Goal: Task Accomplishment & Management: Manage account settings

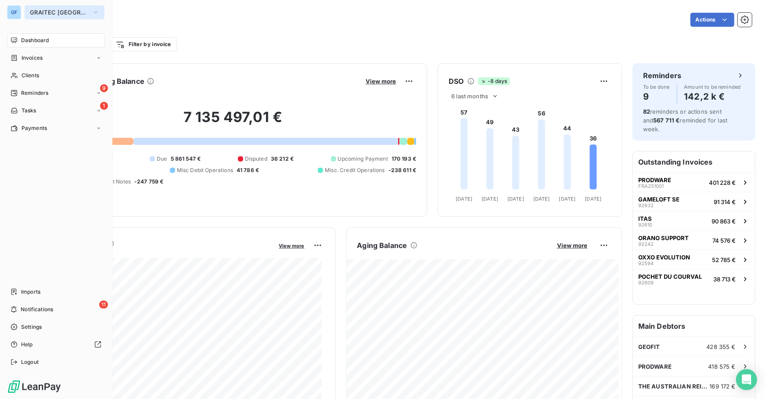
click at [35, 7] on button "GRAITEC [GEOGRAPHIC_DATA]" at bounding box center [65, 12] width 80 height 14
click at [32, 60] on span "Invoices" at bounding box center [32, 58] width 21 height 8
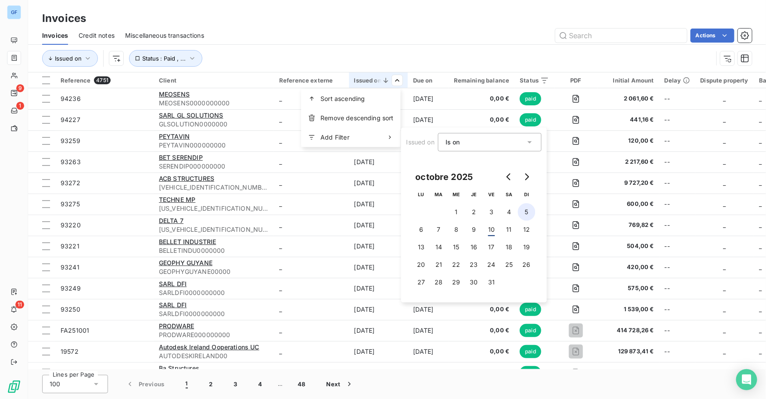
click at [522, 212] on button "5" at bounding box center [527, 212] width 18 height 18
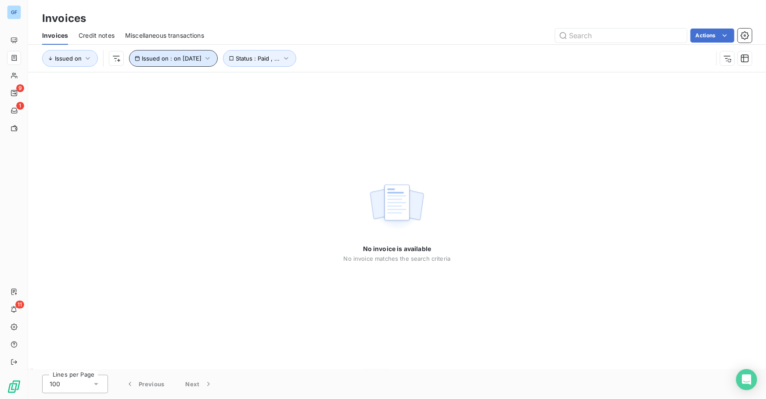
click at [193, 61] on span "Issued on : on [DATE]" at bounding box center [172, 58] width 60 height 7
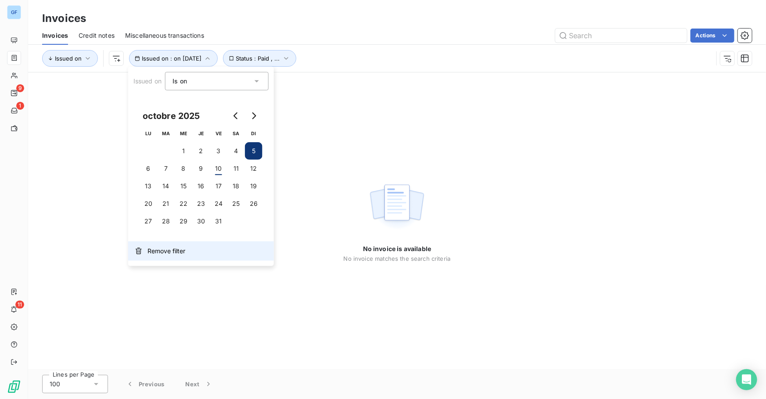
click at [167, 250] on span "Remove filter" at bounding box center [166, 251] width 38 height 9
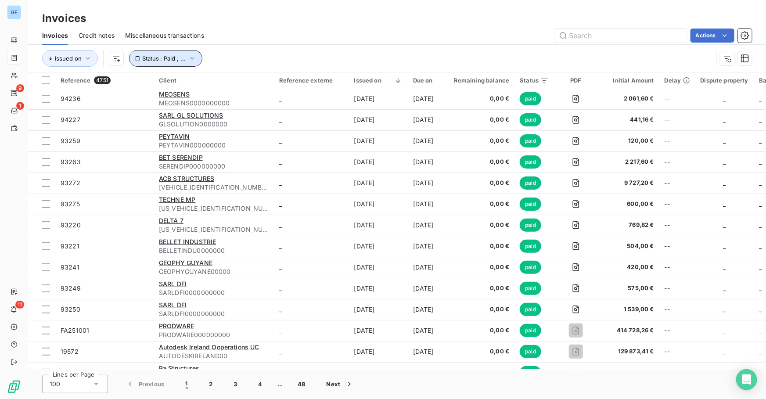
click at [185, 53] on button "Status : Paid , ..." at bounding box center [165, 58] width 73 height 17
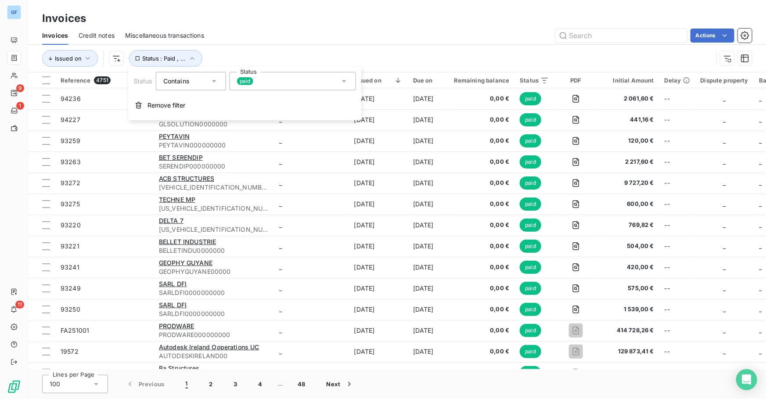
click at [239, 83] on span "paid" at bounding box center [245, 81] width 16 height 8
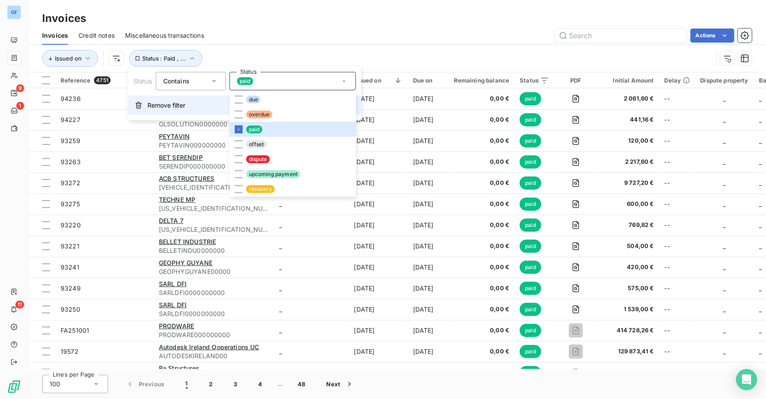
click at [176, 99] on button "Remove filter" at bounding box center [244, 105] width 233 height 19
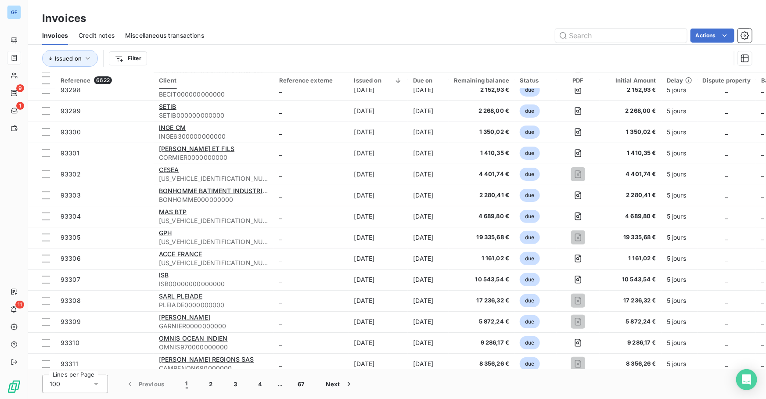
scroll to position [1676, 0]
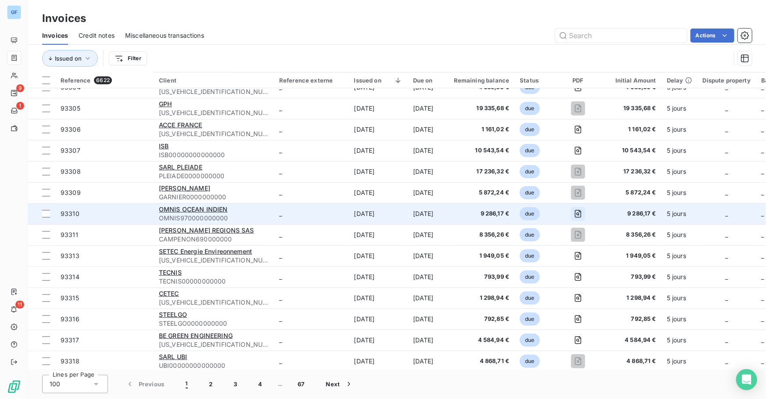
click at [582, 210] on icon "button" at bounding box center [578, 214] width 7 height 8
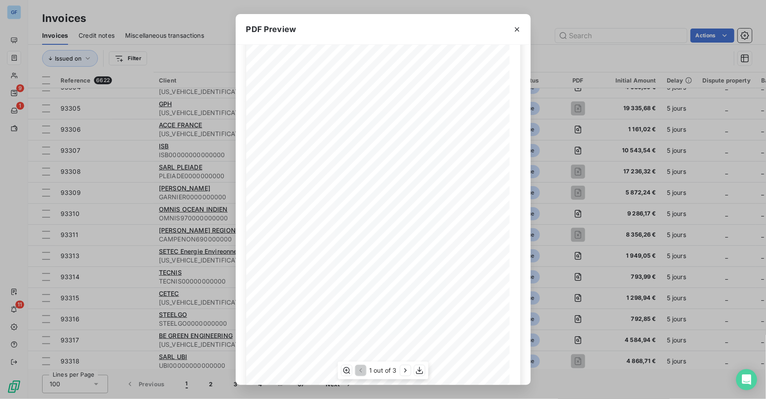
scroll to position [53, 0]
click at [414, 375] on div "1 out of 3" at bounding box center [383, 371] width 91 height 18
click at [410, 371] on icon "button" at bounding box center [405, 370] width 9 height 9
click at [410, 371] on icon "button" at bounding box center [406, 370] width 9 height 9
click at [516, 31] on icon "button" at bounding box center [517, 29] width 9 height 9
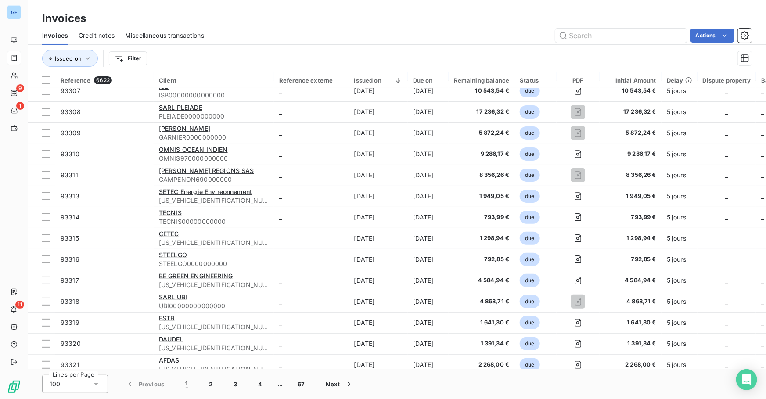
scroll to position [1829, 0]
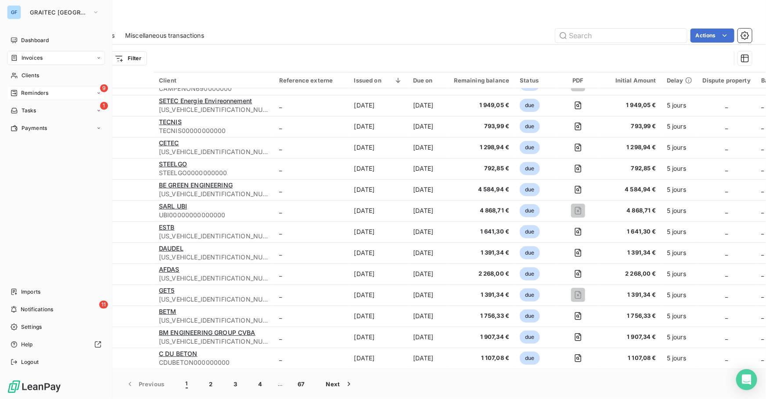
click at [40, 94] on span "Reminders" at bounding box center [34, 93] width 27 height 8
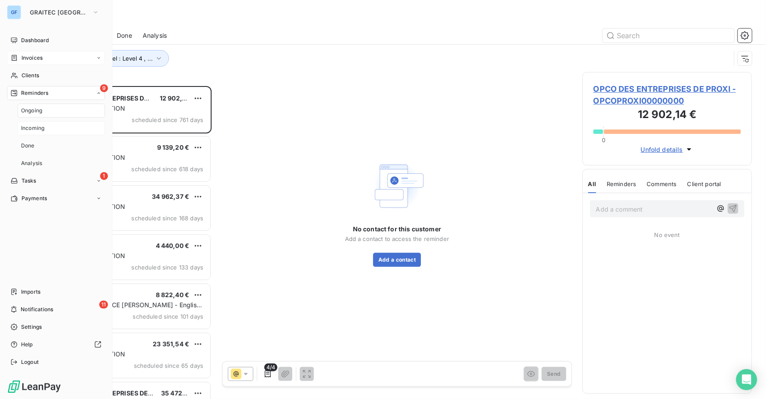
scroll to position [307, 163]
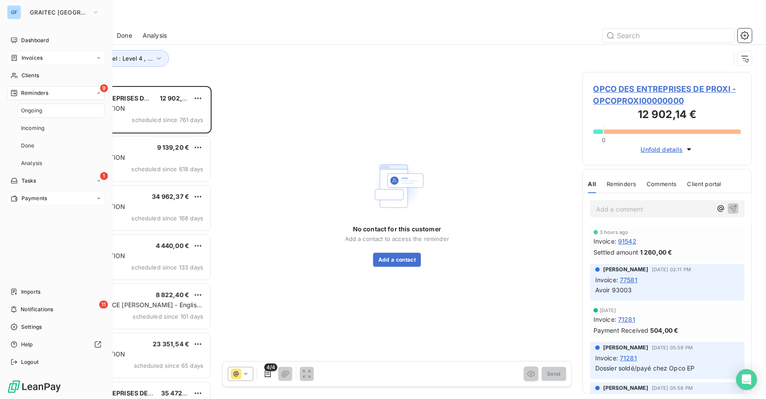
click at [37, 195] on span "Payments" at bounding box center [34, 198] width 25 height 8
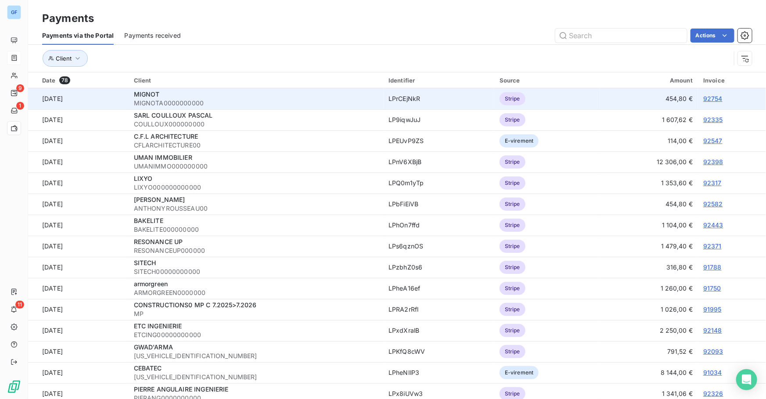
click at [708, 96] on link "92754" at bounding box center [712, 98] width 19 height 7
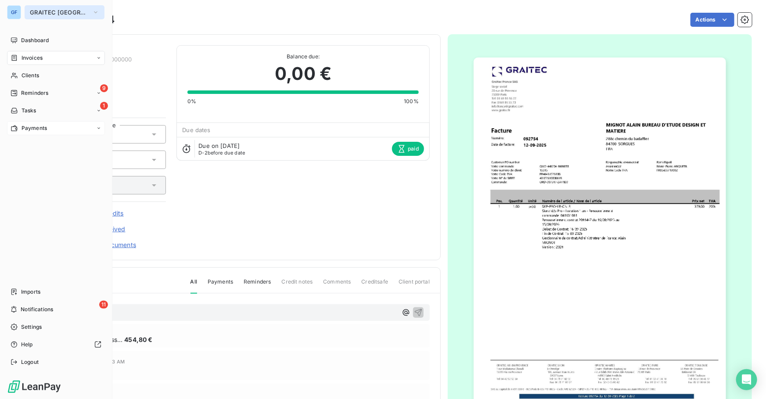
click at [50, 10] on span "GRAITEC [GEOGRAPHIC_DATA]" at bounding box center [59, 12] width 59 height 7
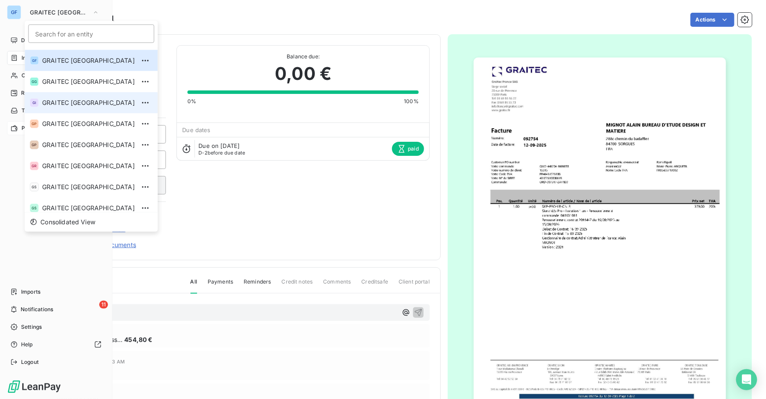
scroll to position [87, 0]
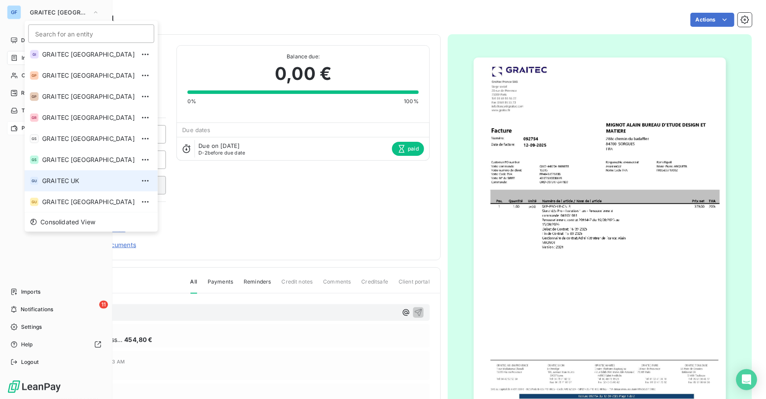
click at [72, 182] on span "GRAITEC UK" at bounding box center [88, 180] width 93 height 9
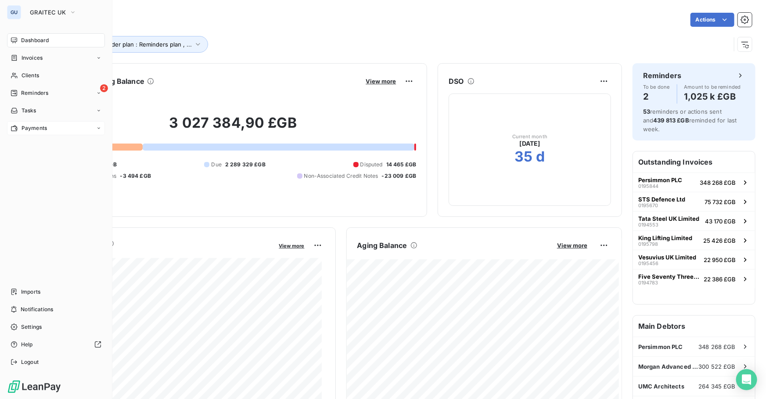
click at [33, 127] on span "Payments" at bounding box center [34, 128] width 25 height 8
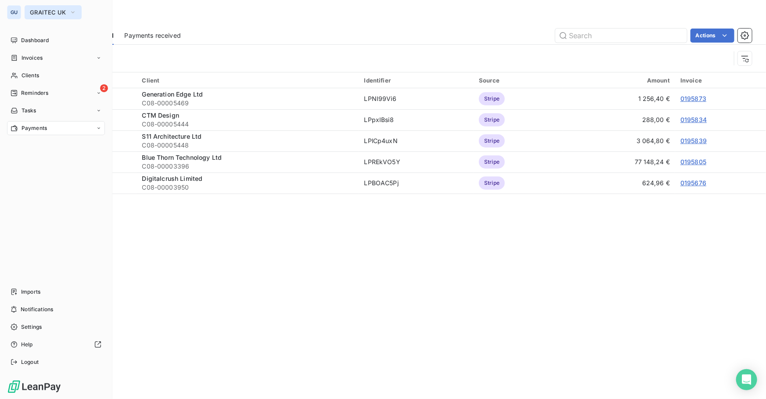
click at [48, 13] on span "GRAITEC UK" at bounding box center [48, 12] width 36 height 7
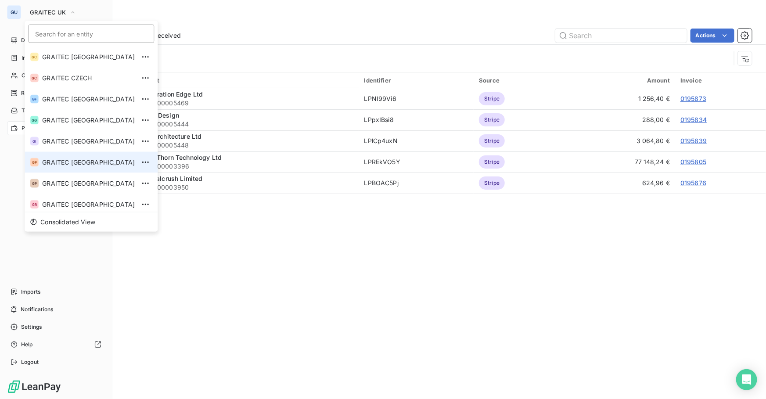
scroll to position [66, 0]
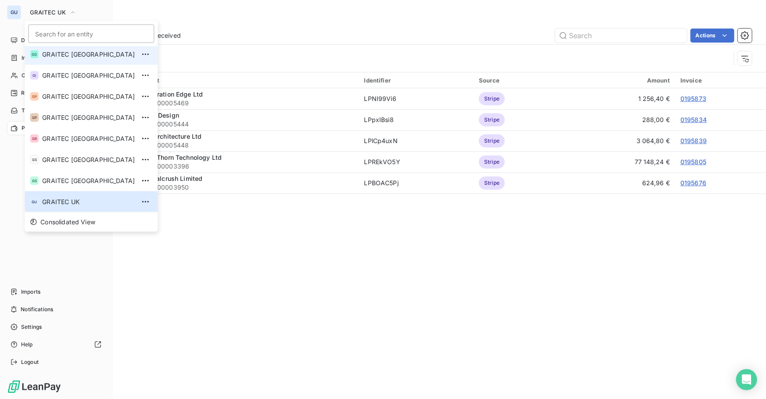
click at [67, 52] on span "GRAITEC [GEOGRAPHIC_DATA]" at bounding box center [88, 54] width 93 height 9
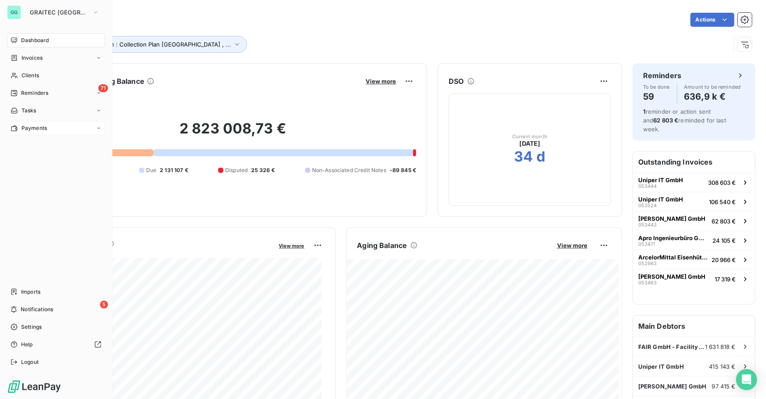
click at [41, 130] on span "Payments" at bounding box center [34, 128] width 25 height 8
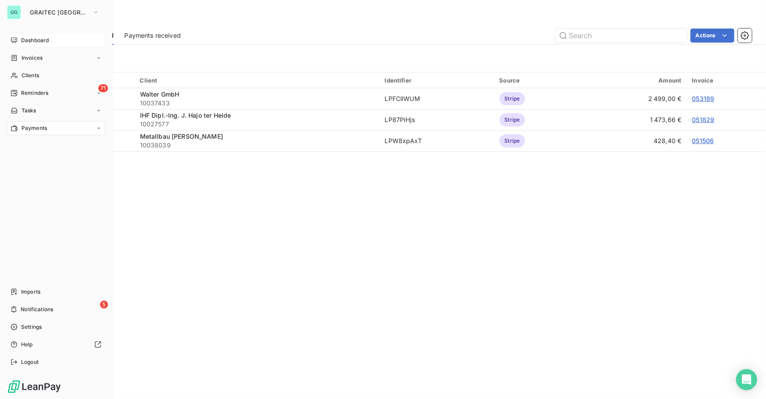
click at [34, 37] on span "Dashboard" at bounding box center [35, 40] width 28 height 8
